Goal: Submit feedback/report problem: Submit feedback/report problem

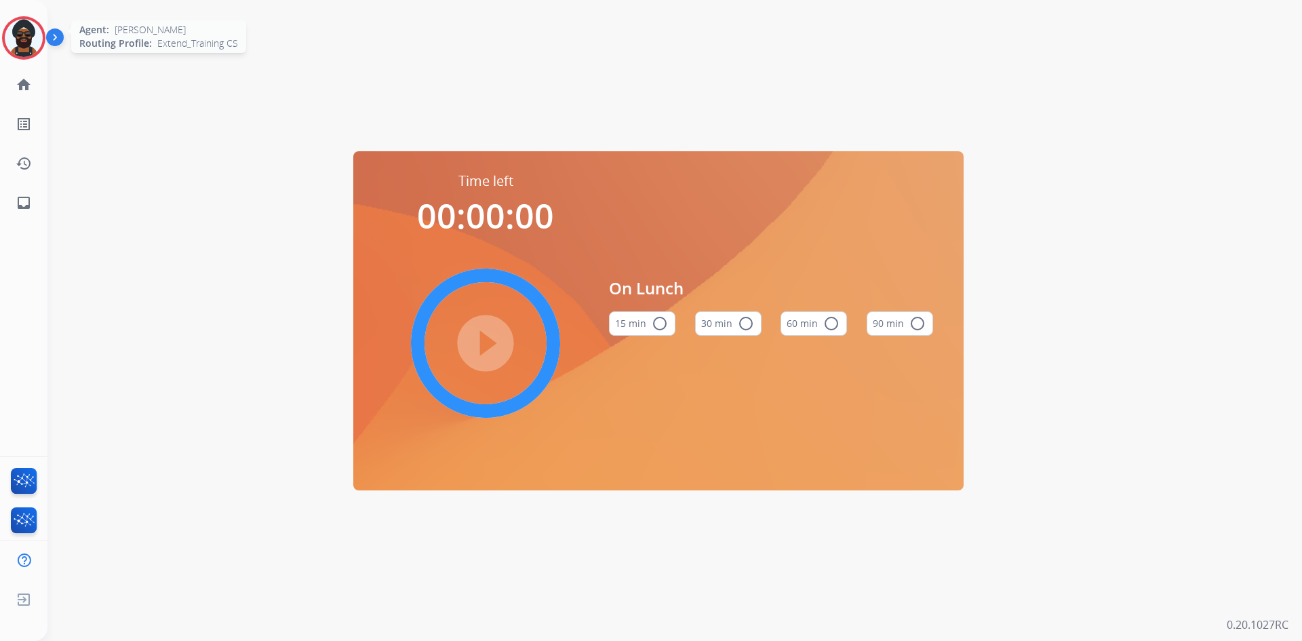
click at [37, 39] on img at bounding box center [24, 38] width 38 height 38
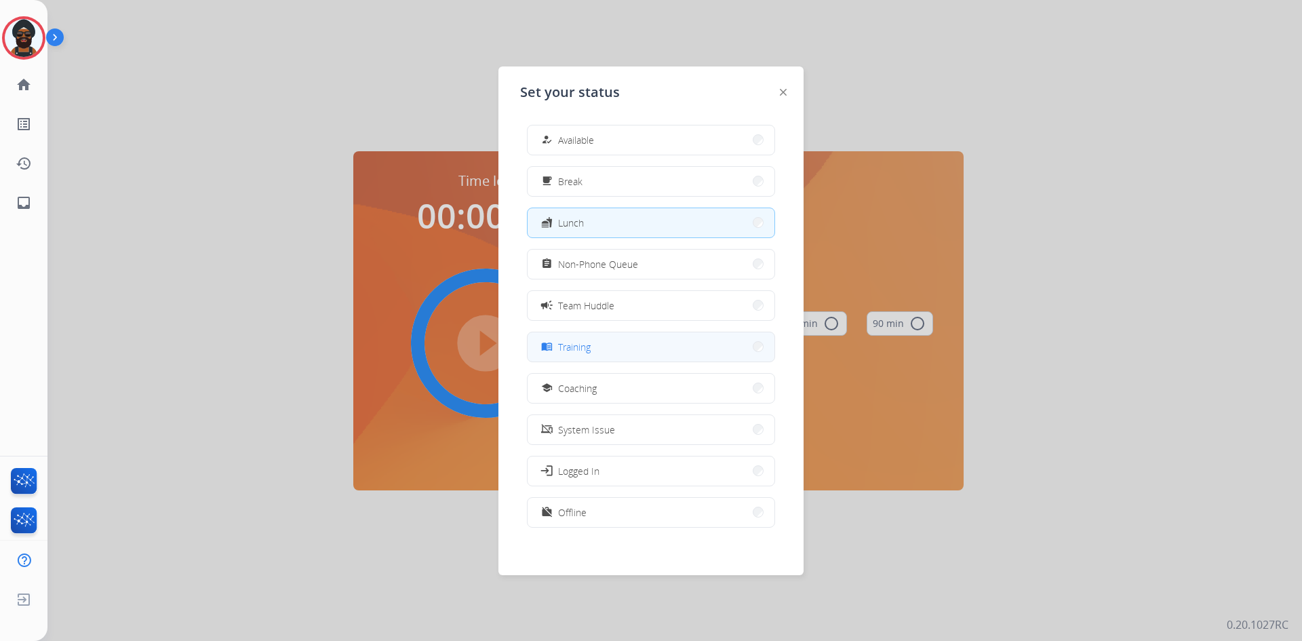
click at [562, 338] on button "menu_book Training" at bounding box center [651, 346] width 247 height 29
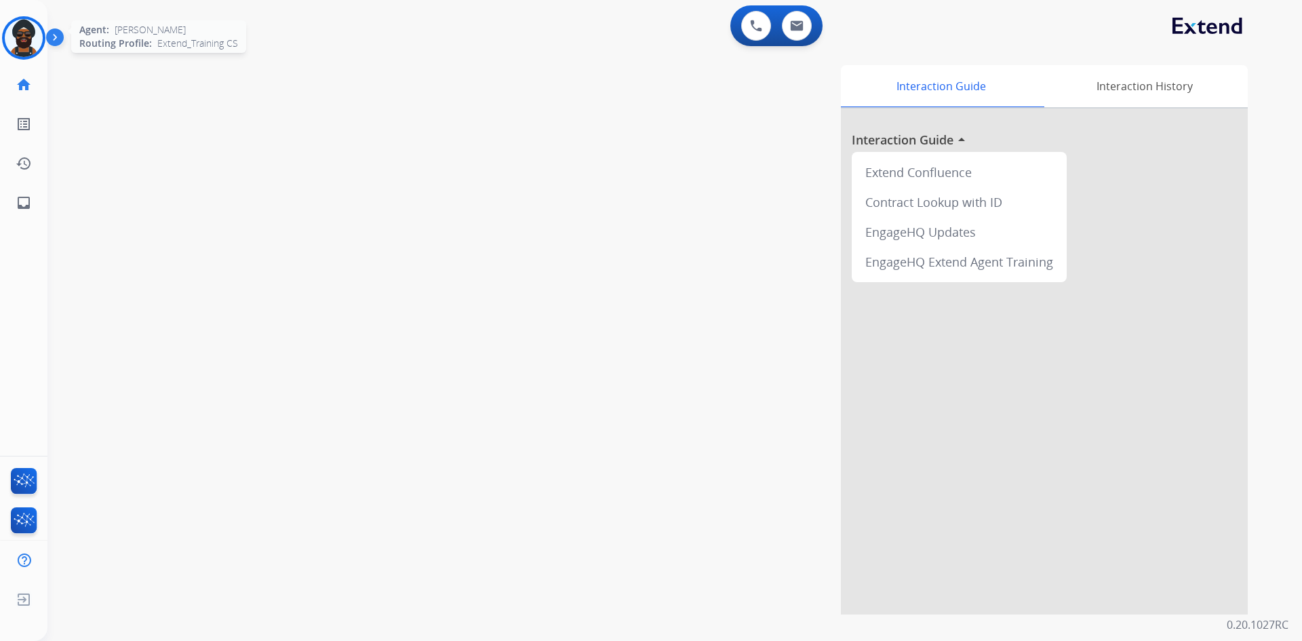
click at [31, 33] on img at bounding box center [24, 38] width 38 height 38
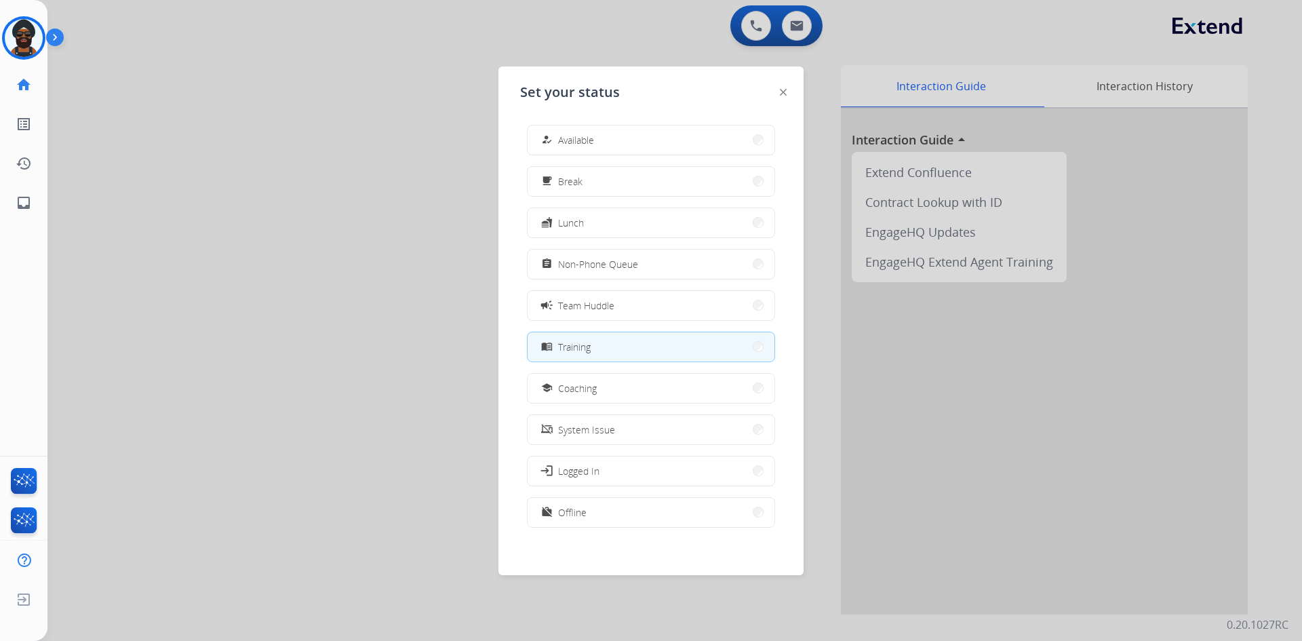
click at [49, 28] on img at bounding box center [57, 40] width 23 height 26
